Goal: Entertainment & Leisure: Consume media (video, audio)

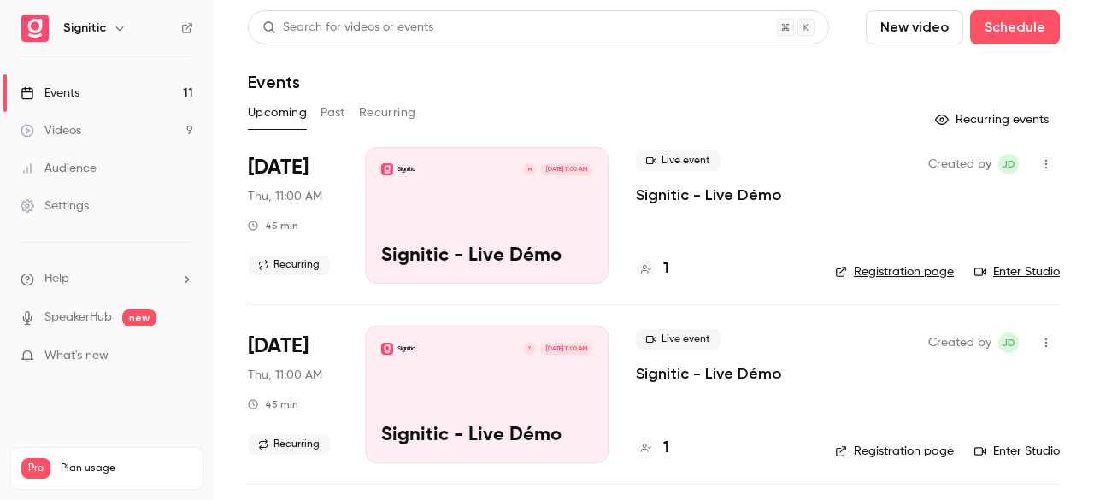
click at [145, 354] on p "What's new" at bounding box center [93, 356] width 145 height 18
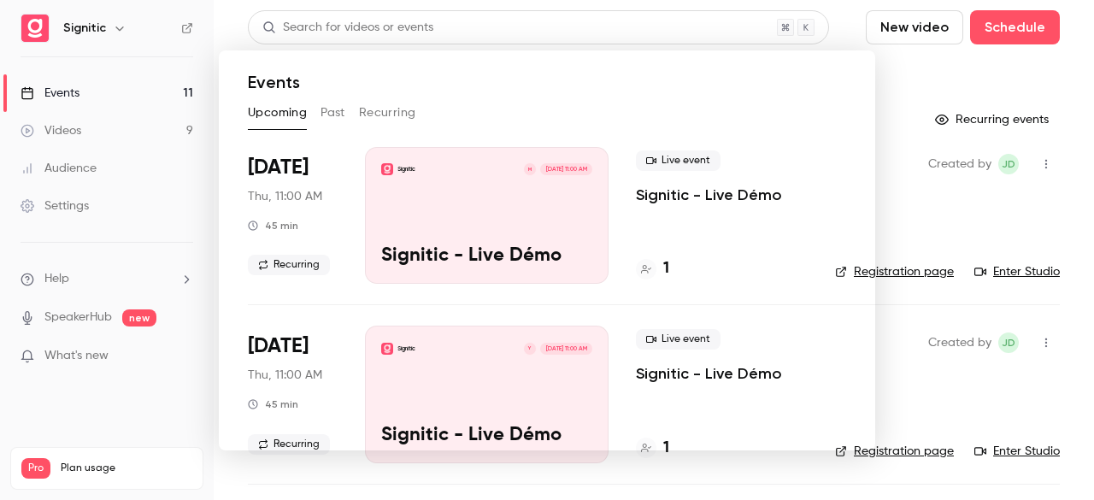
click at [897, 63] on div at bounding box center [547, 250] width 1094 height 500
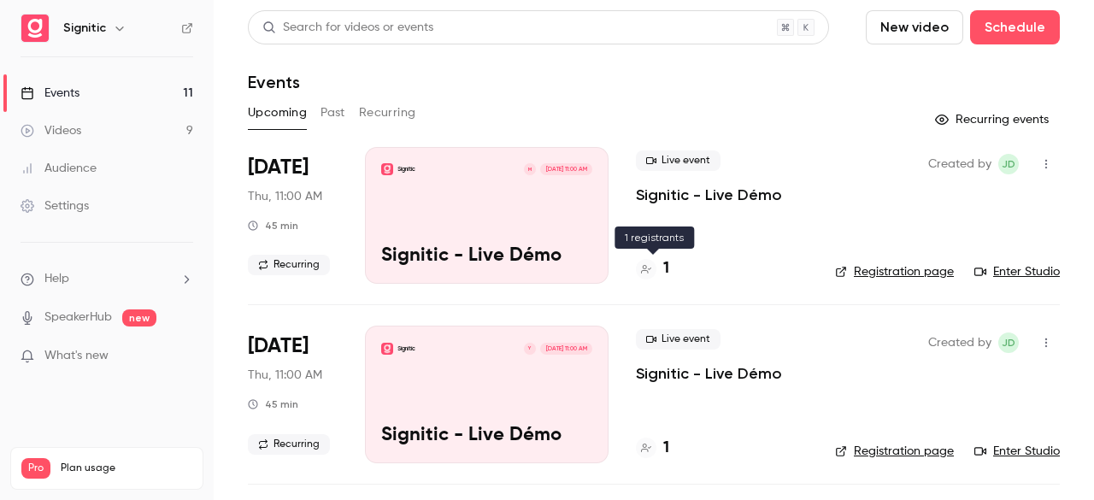
click at [657, 267] on div "1" at bounding box center [652, 268] width 33 height 23
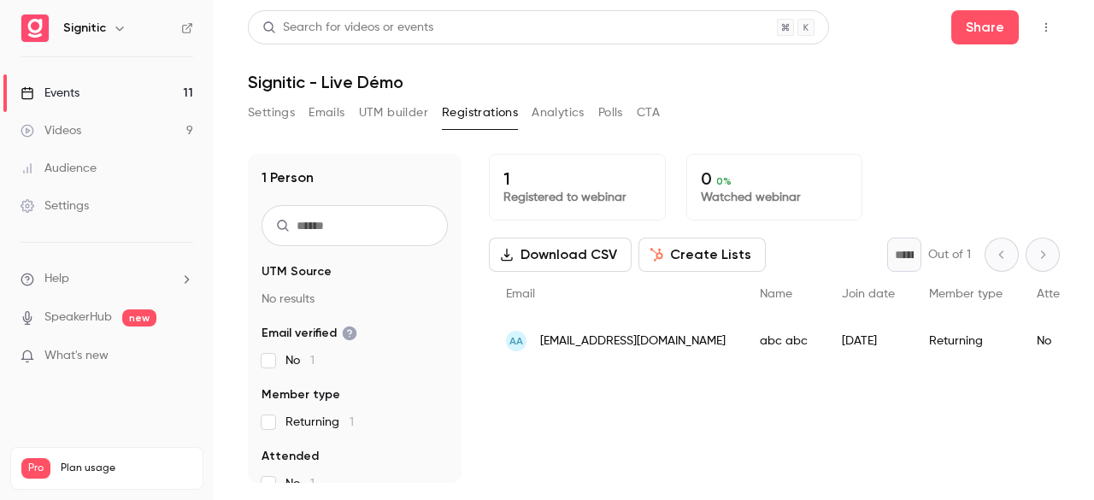
click at [534, 183] on p "1" at bounding box center [577, 178] width 148 height 21
click at [507, 184] on p "1" at bounding box center [577, 178] width 148 height 21
click at [114, 97] on link "Events 11" at bounding box center [107, 93] width 214 height 38
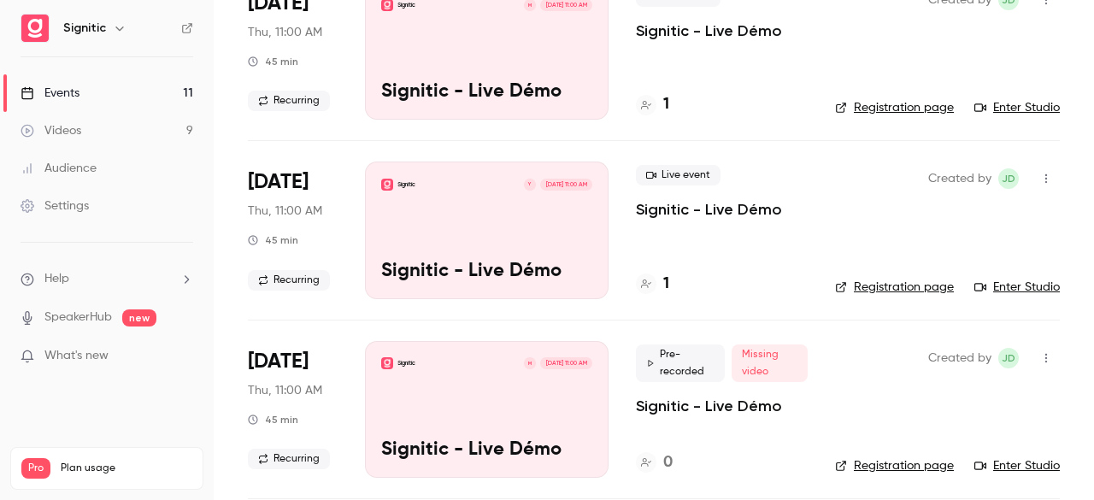
scroll to position [161, 0]
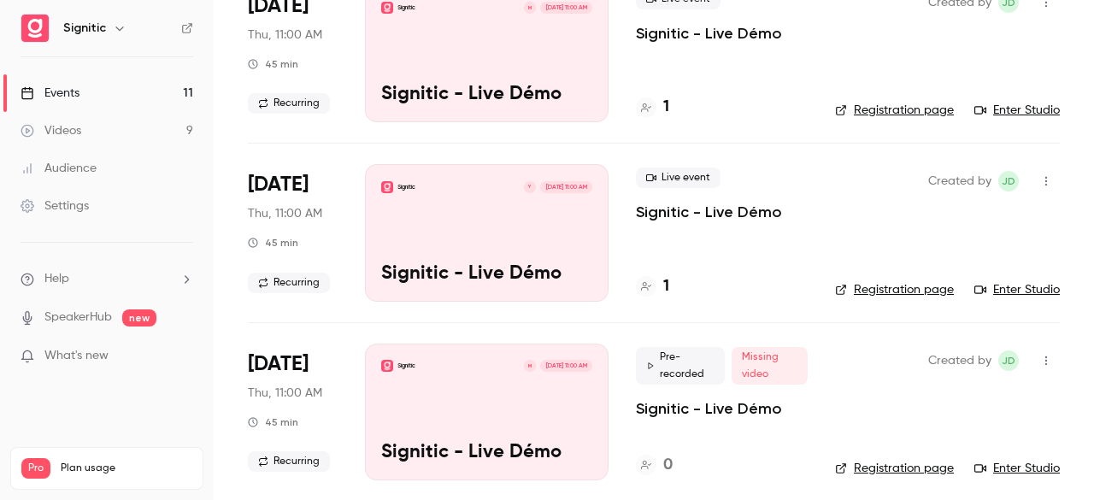
click at [660, 285] on div "1" at bounding box center [652, 286] width 33 height 23
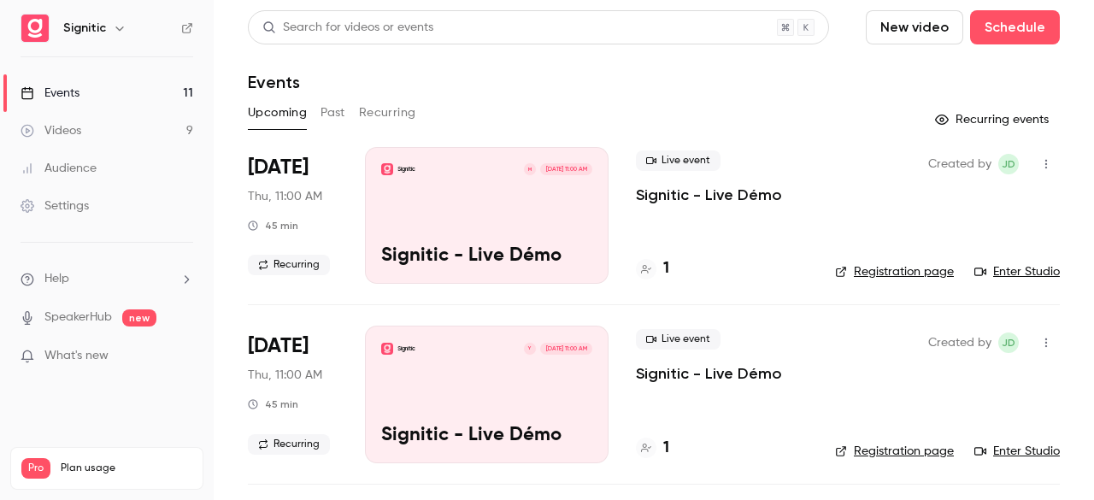
click at [108, 122] on link "Videos 9" at bounding box center [107, 131] width 214 height 38
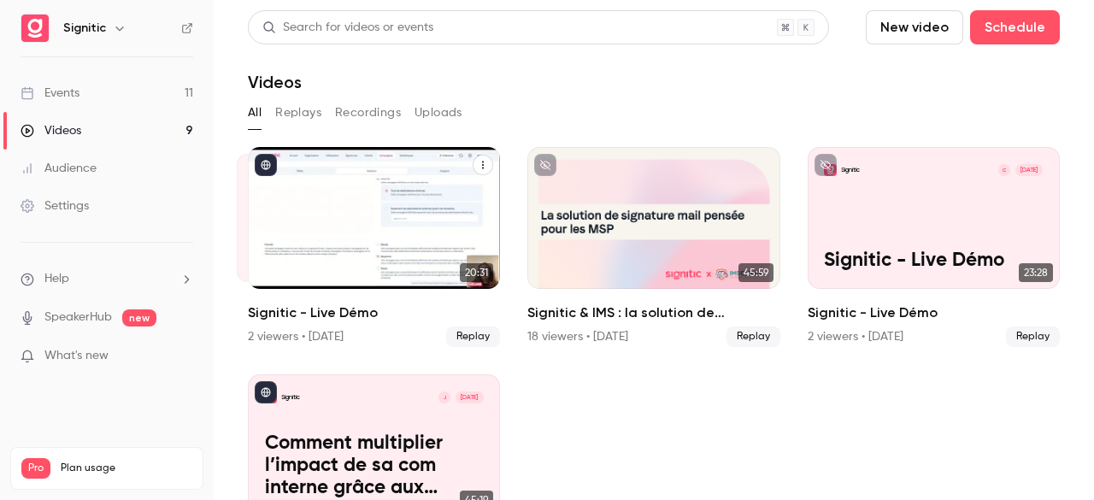
click at [369, 213] on div "Signitic M [DATE] Signitic - Live Démo" at bounding box center [374, 218] width 252 height 142
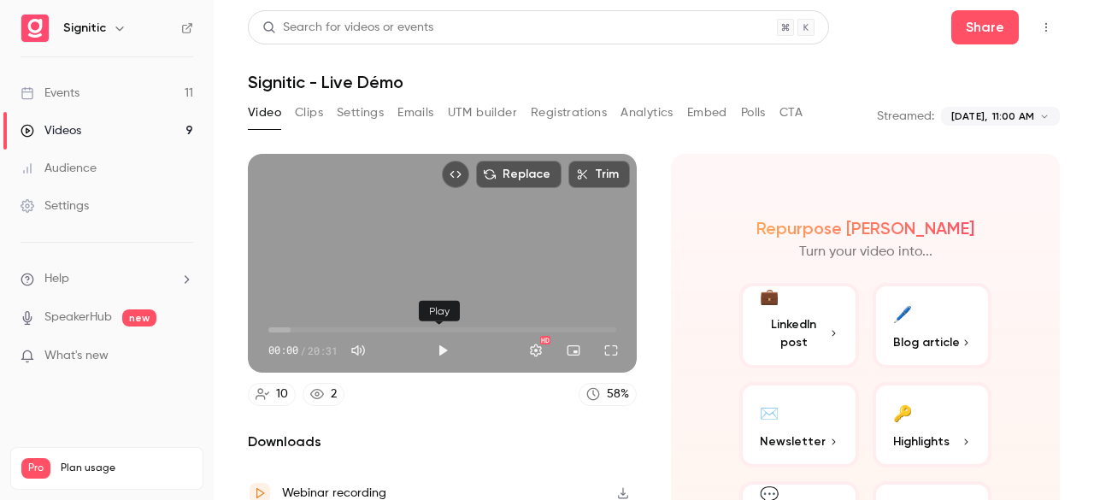
click at [437, 344] on button "Play" at bounding box center [442, 350] width 34 height 34
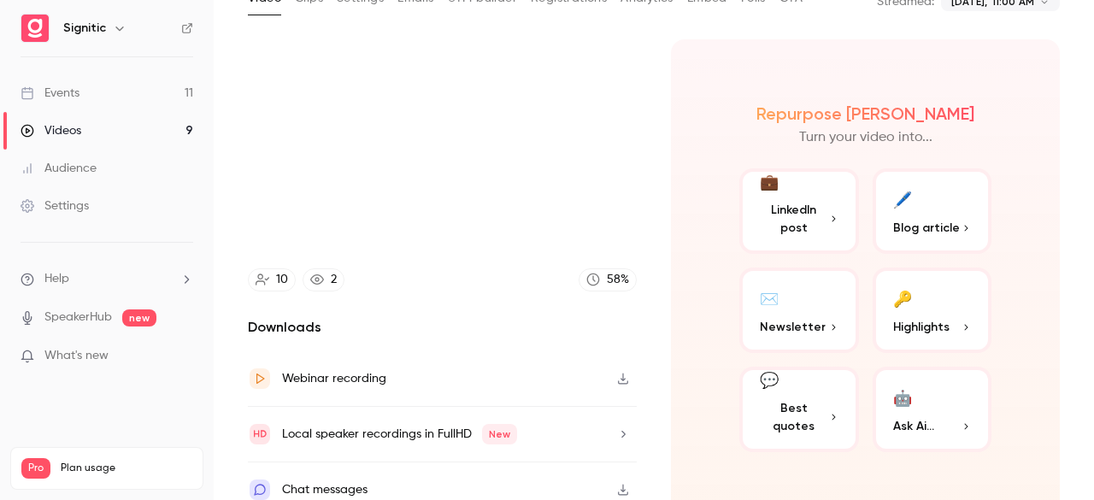
scroll to position [126, 0]
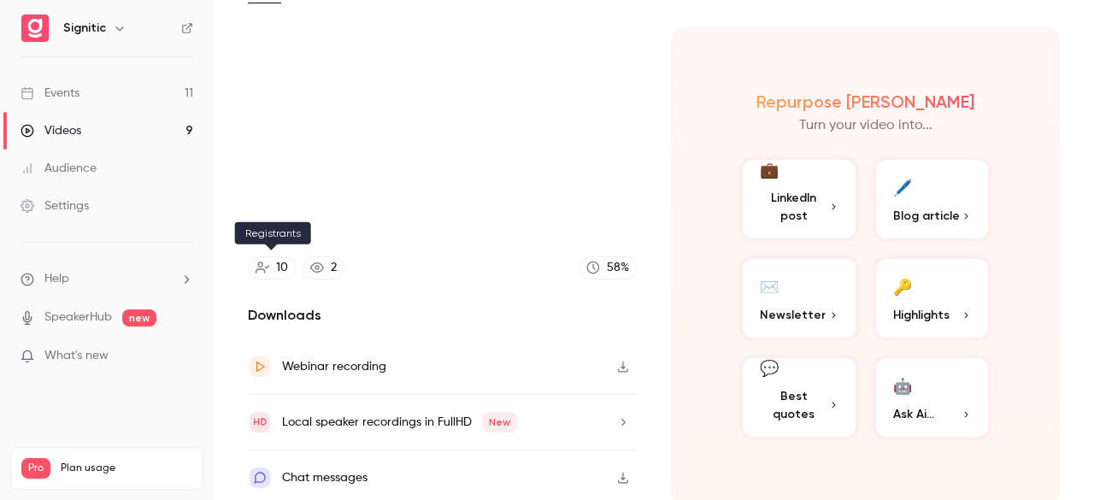
type input "***"
click at [275, 261] on link "10" at bounding box center [272, 267] width 48 height 23
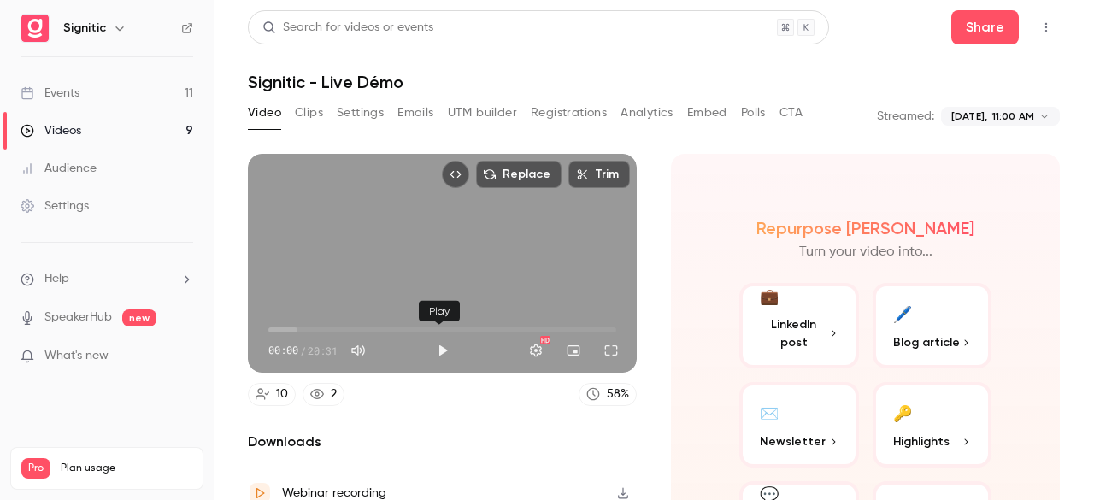
click at [439, 337] on button "Play" at bounding box center [442, 350] width 34 height 34
click at [276, 327] on span "00:27" at bounding box center [275, 329] width 5 height 5
click at [285, 326] on span "01:01" at bounding box center [442, 329] width 348 height 27
click at [296, 326] on span "01:38" at bounding box center [442, 329] width 348 height 27
click at [285, 326] on span "01:01" at bounding box center [442, 329] width 348 height 27
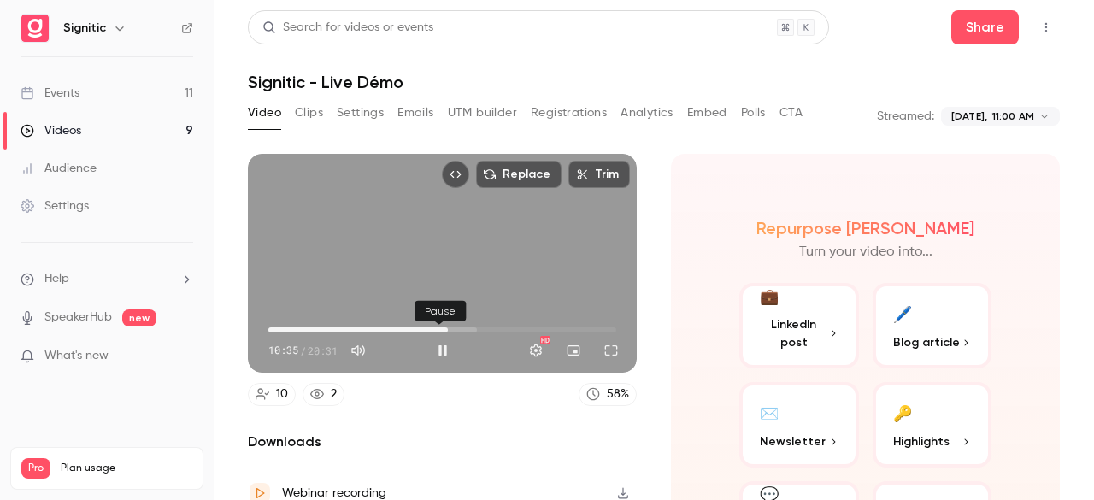
click at [449, 340] on button "Pause" at bounding box center [442, 350] width 34 height 34
type input "*****"
